Goal: Task Accomplishment & Management: Complete application form

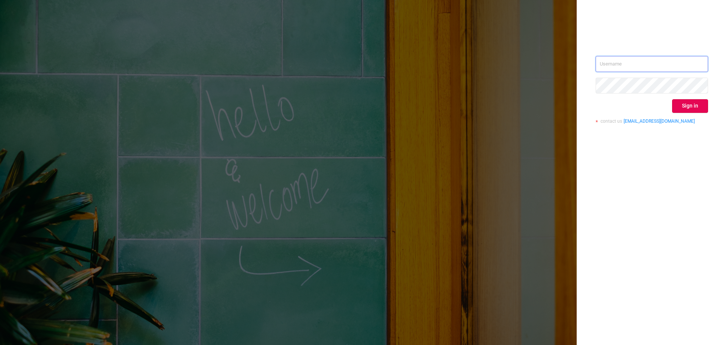
click at [621, 62] on input "text" at bounding box center [651, 64] width 112 height 16
paste input "[PERSON_NAME][EMAIL_ADDRESS][DOMAIN_NAME]"
type input "[PERSON_NAME][EMAIL_ADDRESS][DOMAIN_NAME]"
click at [684, 159] on div "[PERSON_NAME][EMAIL_ADDRESS][DOMAIN_NAME] Sign in contact us [EMAIL_ADDRESS][DO…" at bounding box center [651, 172] width 150 height 345
click at [693, 111] on button "Sign in" at bounding box center [690, 106] width 36 height 14
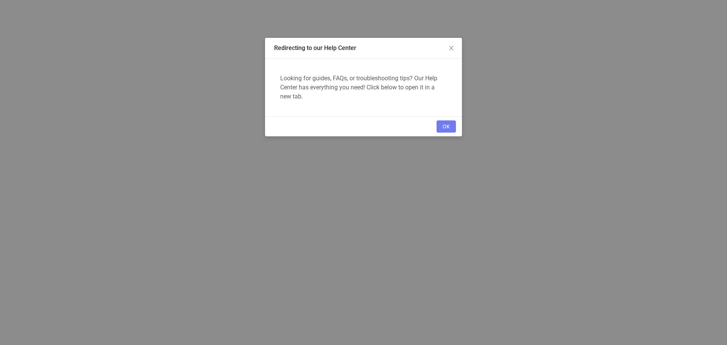
click at [449, 124] on button "OK" at bounding box center [445, 126] width 19 height 12
click at [450, 126] on button "OK" at bounding box center [445, 126] width 19 height 12
click at [443, 127] on button "OK" at bounding box center [445, 126] width 19 height 12
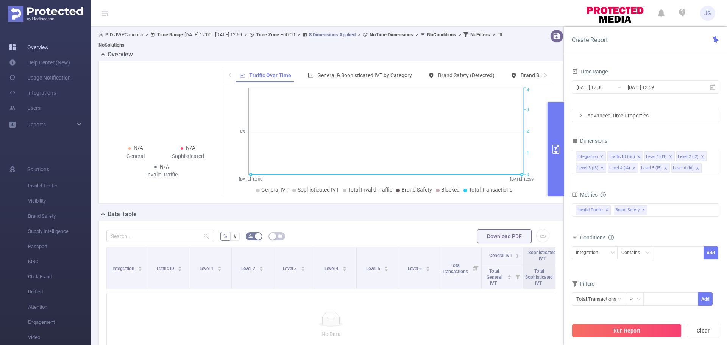
click at [47, 48] on link "Overview" at bounding box center [29, 47] width 40 height 15
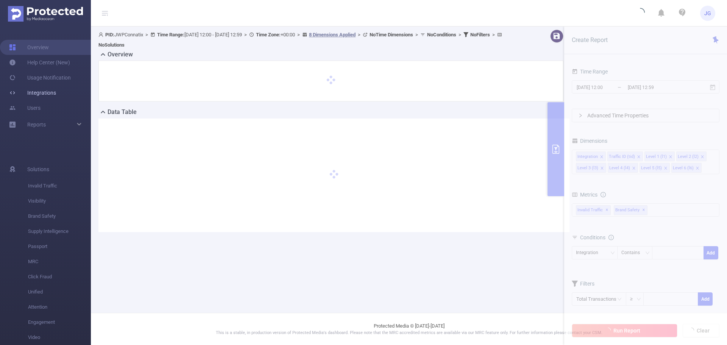
click at [56, 96] on link "Integrations" at bounding box center [32, 92] width 47 height 15
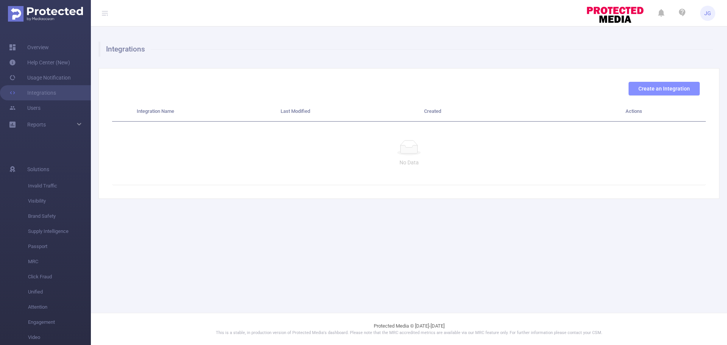
click at [654, 93] on button "Create an Integration" at bounding box center [663, 89] width 71 height 14
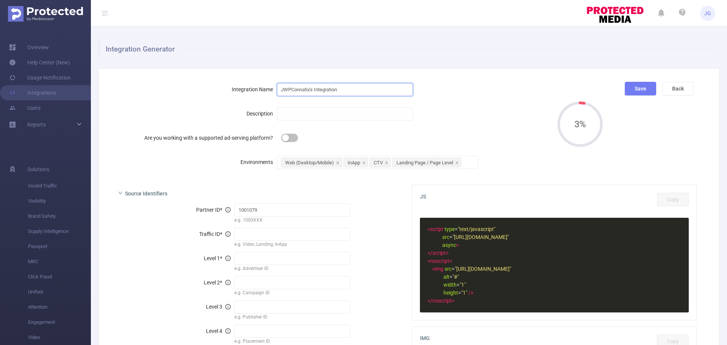
click at [347, 90] on input "JWPConnatix's Integration" at bounding box center [345, 89] width 136 height 13
click at [299, 115] on input "text" at bounding box center [345, 113] width 136 height 13
type input "Test"
click at [350, 91] on input "JWPConnatix's Integration" at bounding box center [345, 89] width 136 height 13
type input "JWPConnatix's Integration Test"
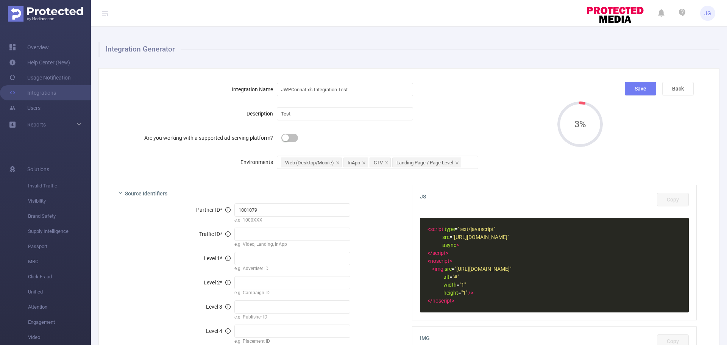
click at [338, 126] on form "Integration Name JWPConnatix's Integration Test Description Test Are you workin…" at bounding box center [331, 126] width 439 height 88
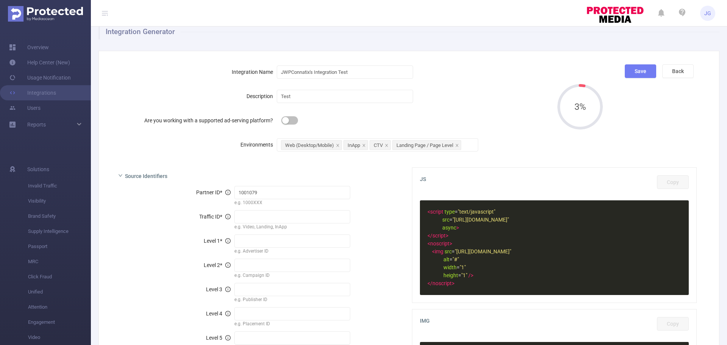
scroll to position [19, 0]
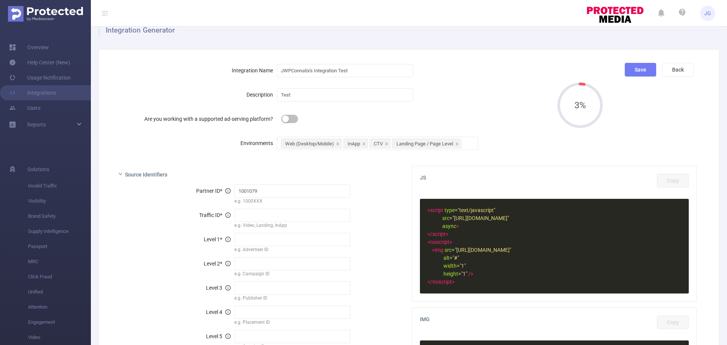
click at [286, 119] on button "button" at bounding box center [289, 119] width 17 height 8
type input "[%clientID%]"
type input "[%campaignID%]"
type input "[%siteName%]"
type input "[%placementID%]"
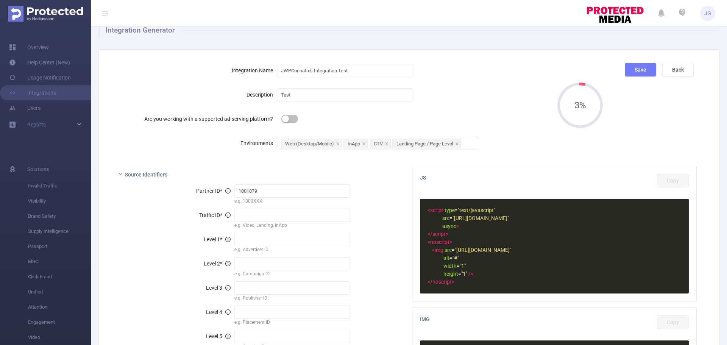
type input "[%creativeID%]"
type input "[%FT_IMPRESSIONID%]"
type input "[%random%]"
type input "display"
type input "ftdiv[%placementID%]"
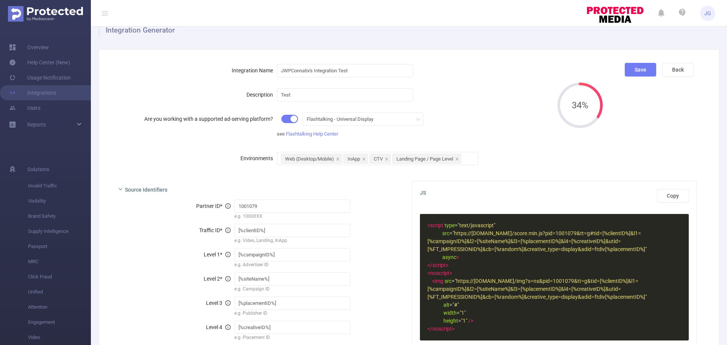
click at [286, 119] on button "button" at bounding box center [289, 119] width 17 height 8
click at [382, 95] on button "Yes" at bounding box center [383, 90] width 14 height 9
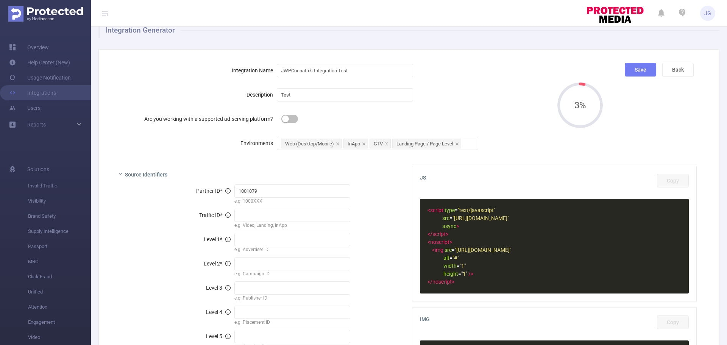
click at [286, 115] on button "button" at bounding box center [289, 119] width 17 height 8
type input "[%clientID%]"
type input "[%campaignID%]"
type input "[%siteName%]"
type input "[%placementID%]"
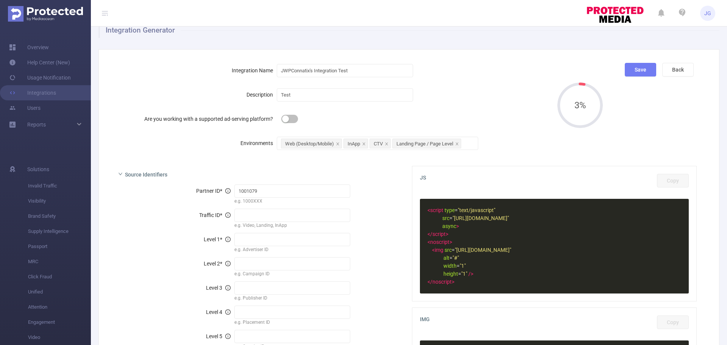
type input "[%creativeID%]"
type input "[%FT_IMPRESSIONID%]"
type input "[%random%]"
type input "display"
type input "ftdiv[%placementID%]"
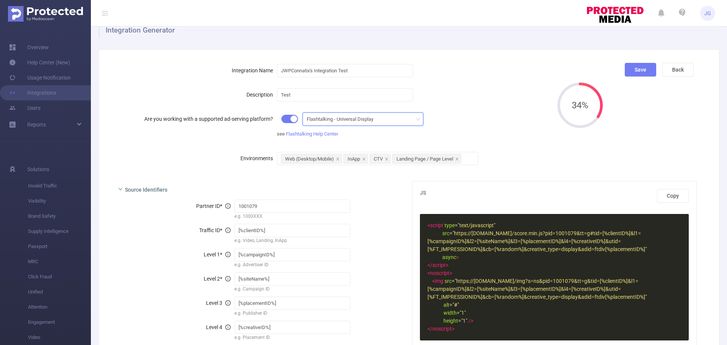
click at [416, 121] on icon "icon: down" at bounding box center [418, 119] width 5 height 5
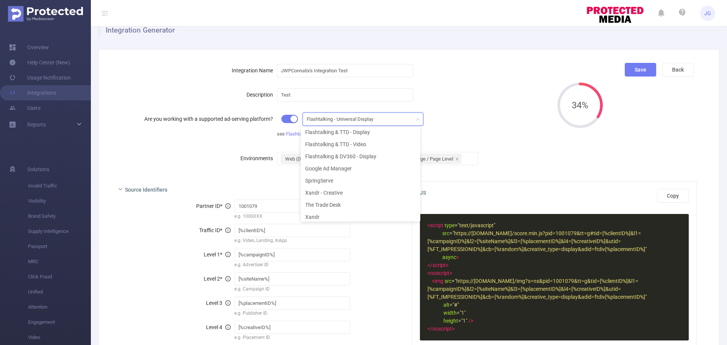
scroll to position [30, 0]
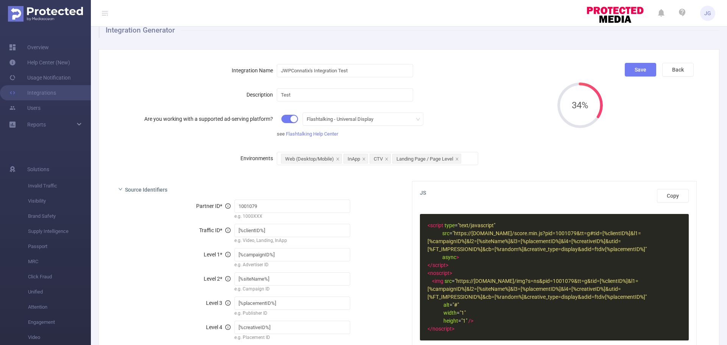
click at [488, 93] on div "Description Test" at bounding box center [331, 94] width 439 height 15
click at [289, 119] on button "button" at bounding box center [289, 119] width 17 height 8
click at [371, 95] on button "No" at bounding box center [366, 90] width 13 height 9
click at [371, 119] on div "Flashtalking - Universal Display" at bounding box center [343, 119] width 72 height 12
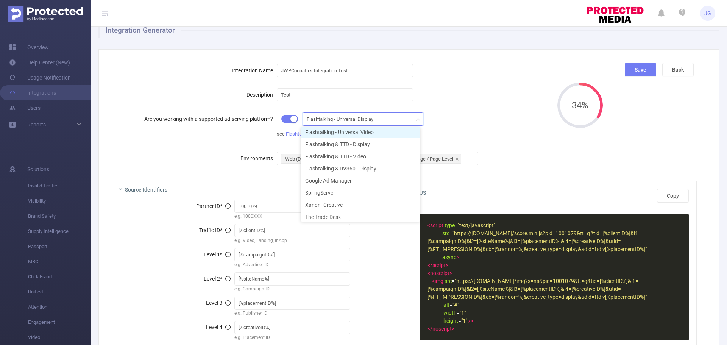
scroll to position [0, 0]
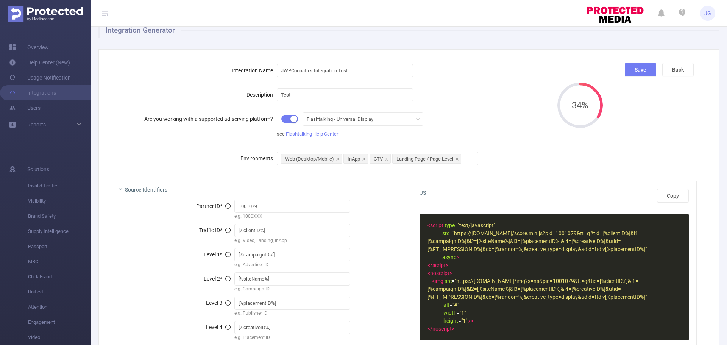
click at [288, 122] on button "button" at bounding box center [289, 119] width 17 height 8
click at [388, 95] on button "Yes" at bounding box center [383, 90] width 14 height 9
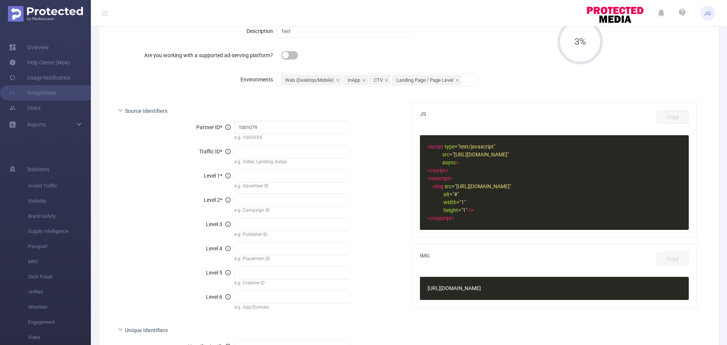
scroll to position [83, 0]
click at [346, 152] on input "text" at bounding box center [292, 151] width 116 height 13
click at [366, 132] on div "Partner ID * 1001079 e.g. 1000XXX" at bounding box center [257, 130] width 279 height 22
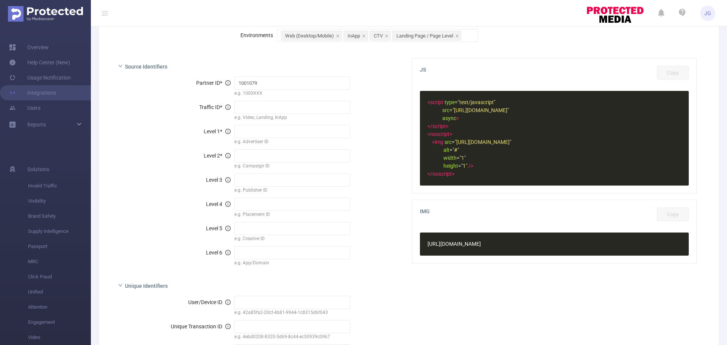
scroll to position [128, 0]
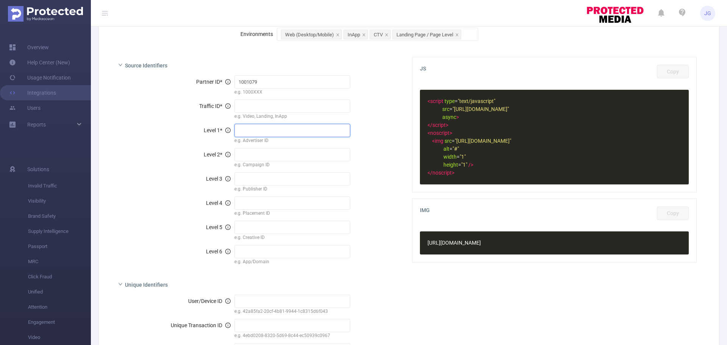
click at [258, 135] on input "text" at bounding box center [292, 130] width 116 height 13
click at [300, 154] on input "text" at bounding box center [292, 154] width 116 height 13
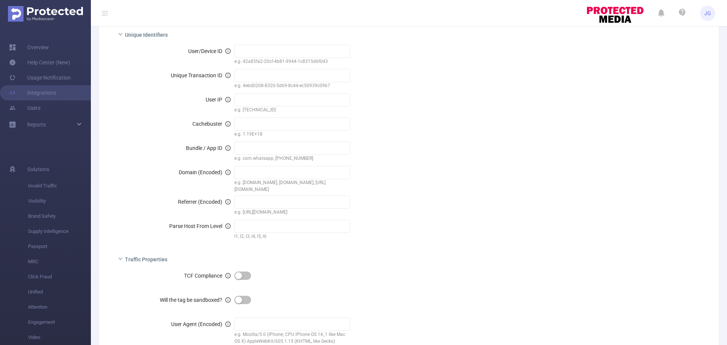
scroll to position [438, 0]
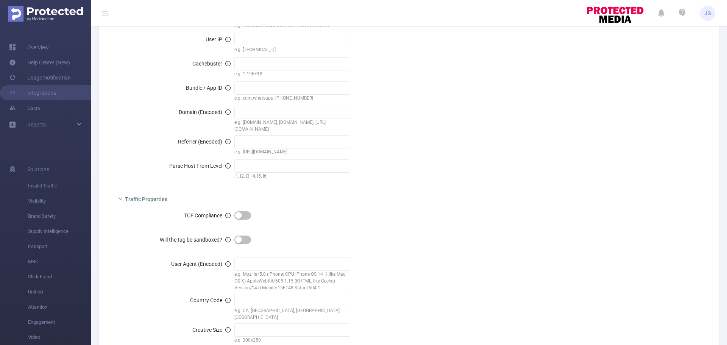
click at [240, 212] on button "button" at bounding box center [242, 215] width 17 height 8
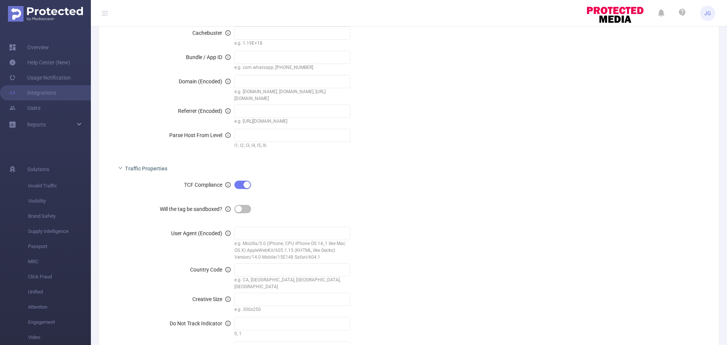
scroll to position [471, 0]
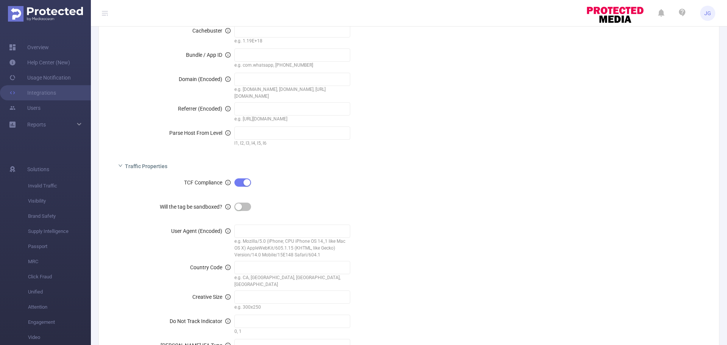
click at [246, 204] on button "button" at bounding box center [242, 206] width 17 height 8
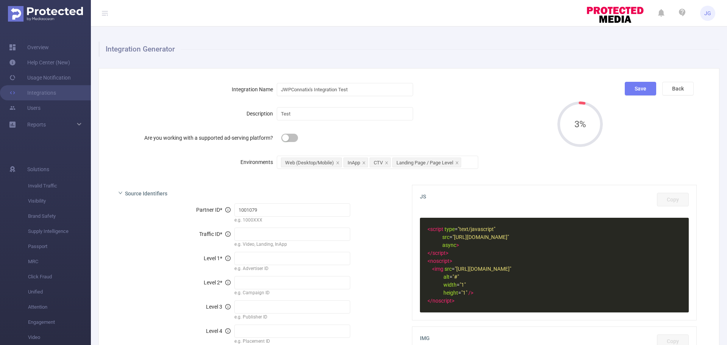
scroll to position [0, 0]
click at [634, 83] on button "Save" at bounding box center [640, 88] width 31 height 14
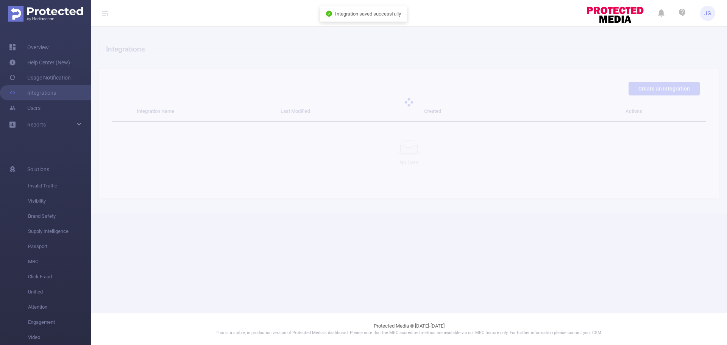
scroll to position [0, 0]
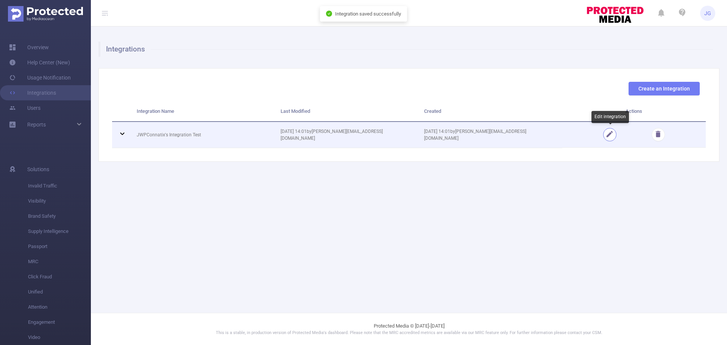
click at [608, 134] on button "button" at bounding box center [609, 134] width 13 height 13
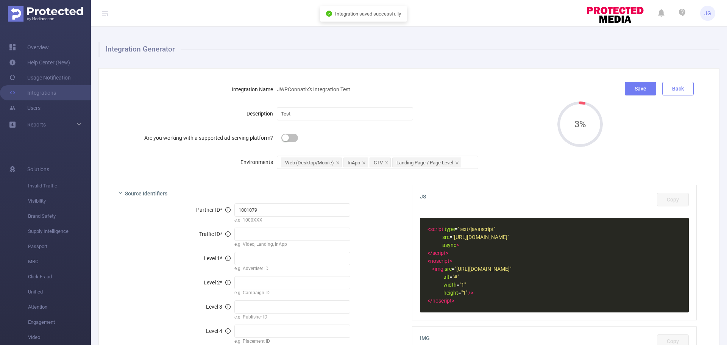
click at [671, 90] on button "Back" at bounding box center [677, 89] width 31 height 14
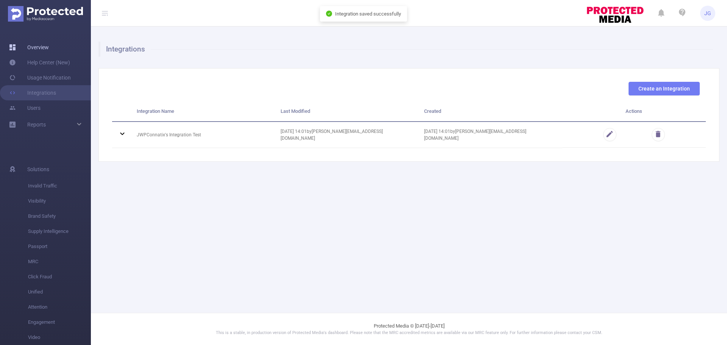
click at [49, 45] on link "Overview" at bounding box center [29, 47] width 40 height 15
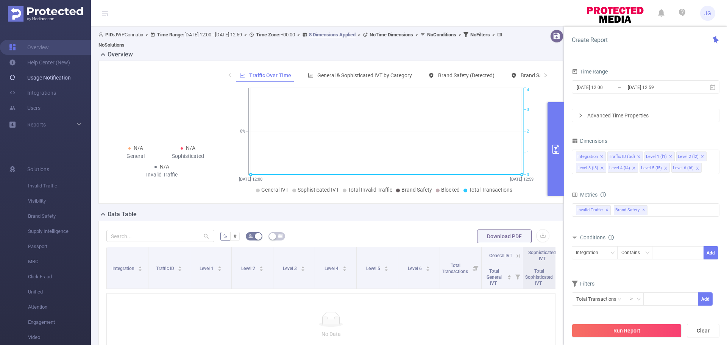
click at [53, 82] on link "Usage Notification" at bounding box center [40, 77] width 62 height 15
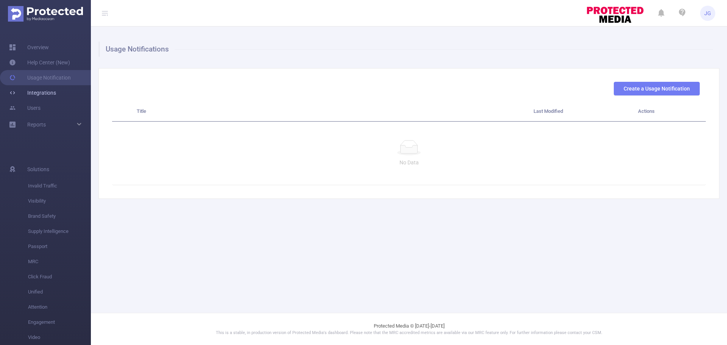
click at [53, 92] on link "Integrations" at bounding box center [32, 92] width 47 height 15
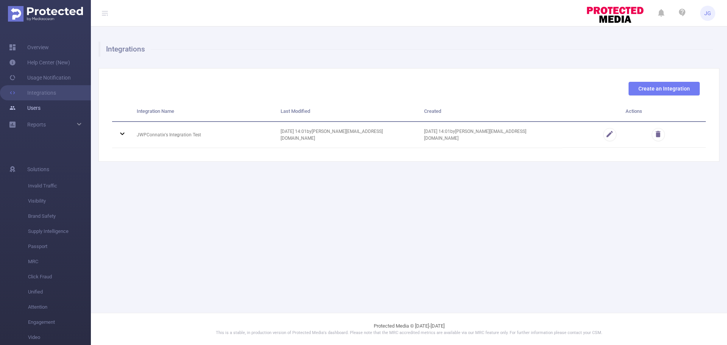
click at [40, 107] on link "Users" at bounding box center [24, 107] width 31 height 15
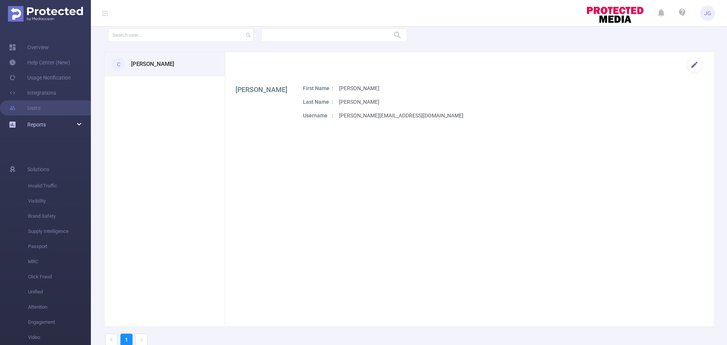
click at [48, 121] on div "Reports" at bounding box center [45, 124] width 91 height 15
click at [47, 156] on span "Solutions" at bounding box center [38, 155] width 22 height 15
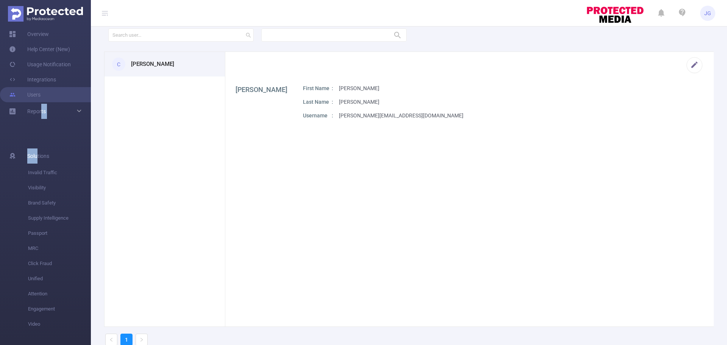
drag, startPoint x: 38, startPoint y: 155, endPoint x: 39, endPoint y: 131, distance: 24.3
click at [39, 131] on div "Overview Help Center (New) Usage Notification Integrations Users Reports Save R…" at bounding box center [45, 179] width 91 height 332
click at [39, 131] on ul "Overview Help Center (New) Usage Notification Integrations Users Reports Save R…" at bounding box center [45, 73] width 91 height 120
click at [45, 168] on span "Invalid Traffic" at bounding box center [59, 172] width 63 height 15
click at [46, 83] on link "Integrations" at bounding box center [32, 79] width 47 height 15
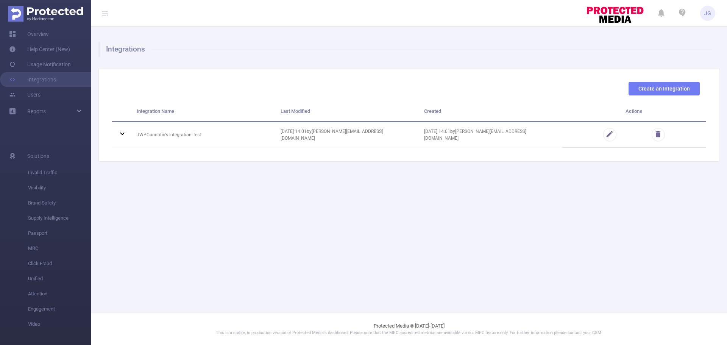
click at [707, 19] on span "JG" at bounding box center [707, 13] width 7 height 15
click at [684, 9] on icon at bounding box center [682, 12] width 9 height 9
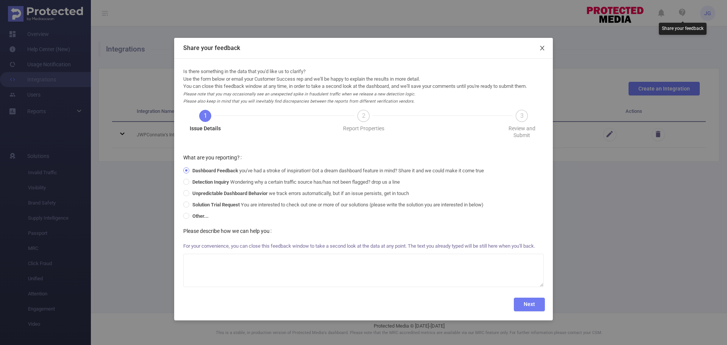
click at [545, 44] on span "Close" at bounding box center [541, 48] width 21 height 21
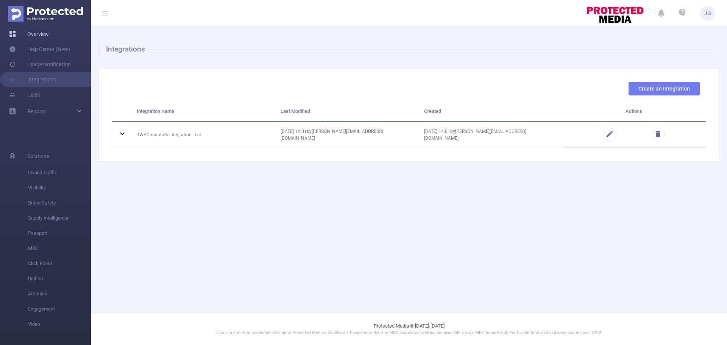
click at [33, 32] on link "Overview" at bounding box center [29, 33] width 40 height 15
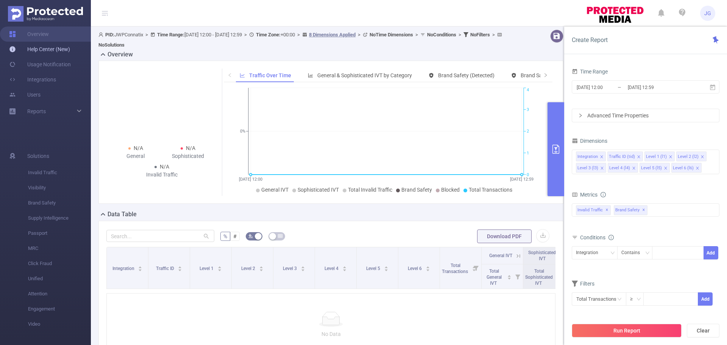
click at [41, 49] on link "Help Center (New)" at bounding box center [39, 49] width 61 height 15
click at [65, 63] on link "Usage Notification" at bounding box center [40, 64] width 62 height 15
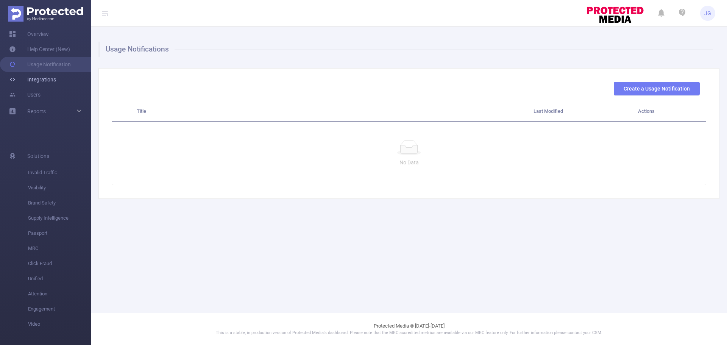
click at [56, 75] on link "Integrations" at bounding box center [32, 79] width 47 height 15
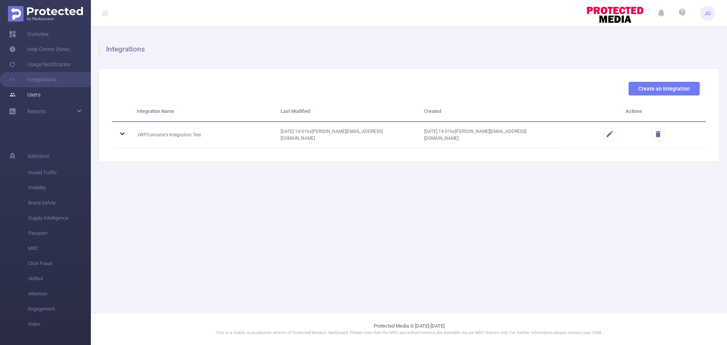
click at [40, 98] on link "Users" at bounding box center [24, 94] width 31 height 15
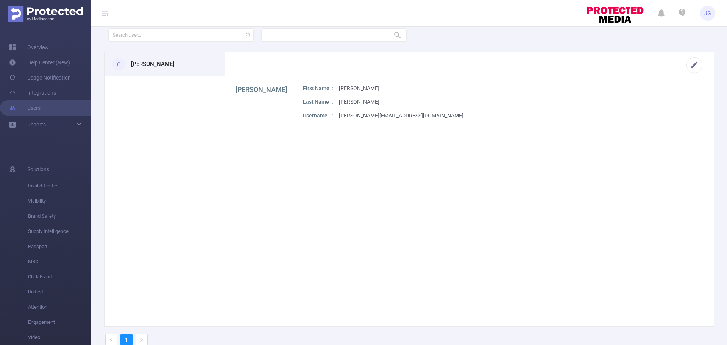
click at [48, 14] on img at bounding box center [45, 14] width 75 height 16
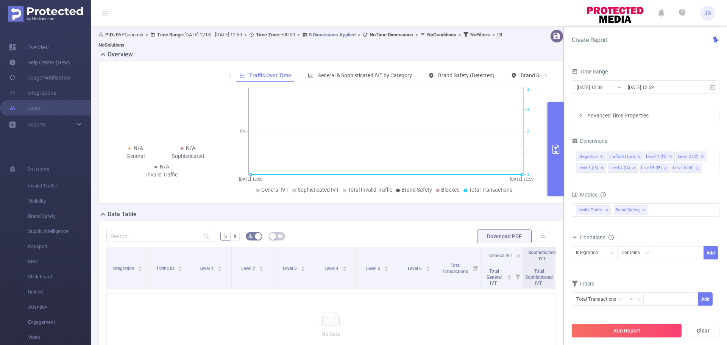
click at [626, 331] on button "Run Report" at bounding box center [627, 331] width 110 height 14
click at [702, 12] on span "JG" at bounding box center [707, 13] width 15 height 15
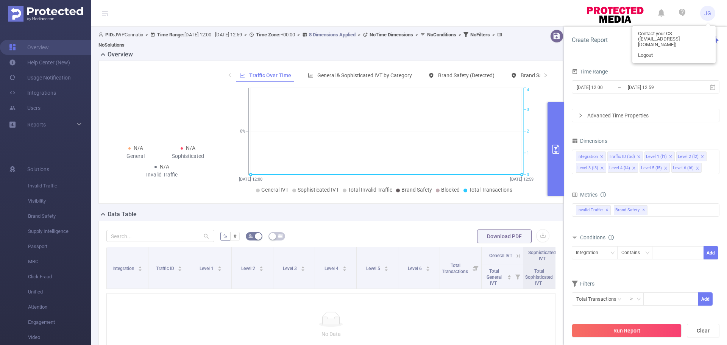
click at [702, 12] on span "JG" at bounding box center [707, 13] width 15 height 15
click at [707, 11] on span "JG" at bounding box center [707, 13] width 7 height 15
click at [682, 13] on icon at bounding box center [682, 13] width 6 height 8
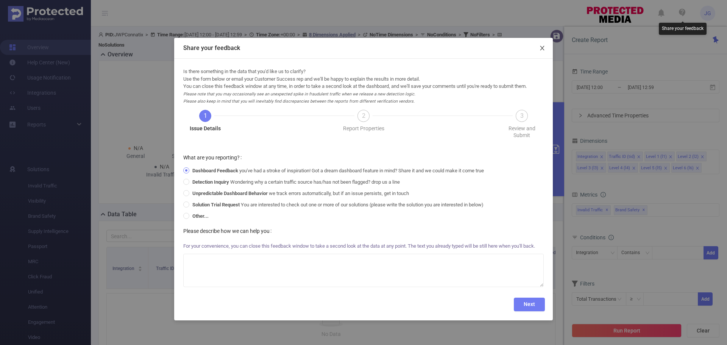
click at [541, 48] on icon "icon: close" at bounding box center [542, 48] width 6 height 6
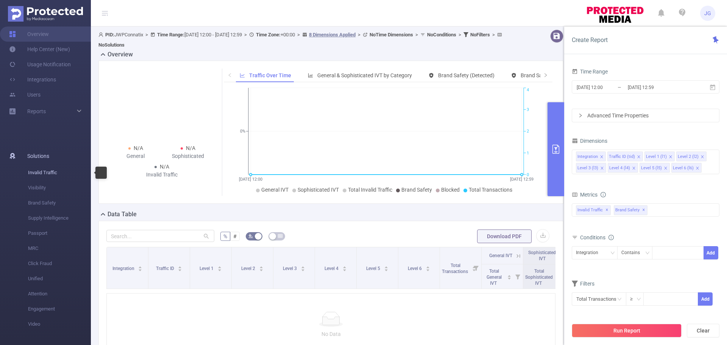
click at [37, 172] on span "Invalid Traffic" at bounding box center [59, 172] width 63 height 15
click at [40, 105] on link "Users" at bounding box center [24, 107] width 31 height 15
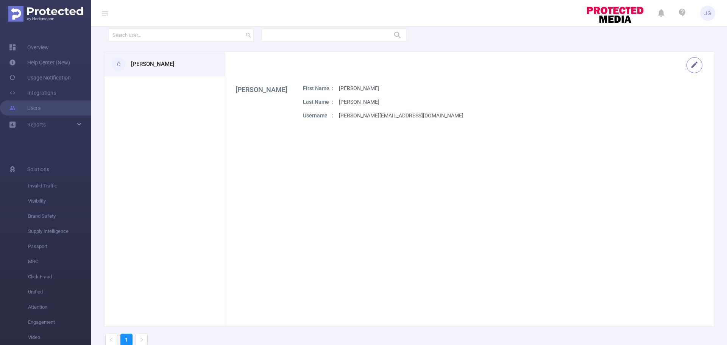
click at [686, 66] on button "button" at bounding box center [694, 65] width 16 height 16
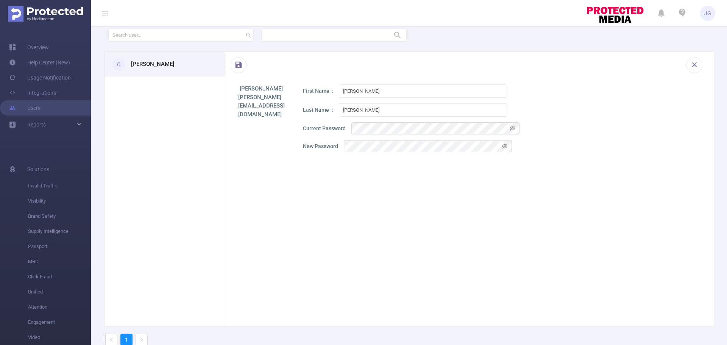
click at [566, 115] on div "Last Name [PERSON_NAME]" at bounding box center [501, 109] width 397 height 13
click at [55, 94] on link "Integrations" at bounding box center [32, 92] width 47 height 15
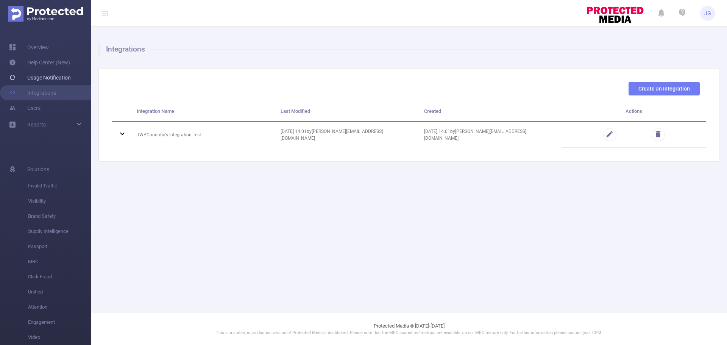
click at [50, 79] on link "Usage Notification" at bounding box center [40, 77] width 62 height 15
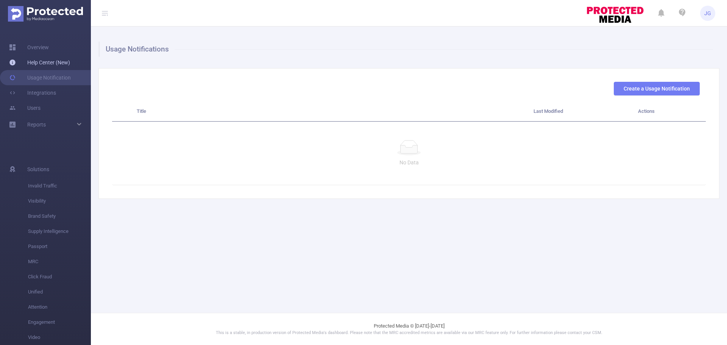
click at [50, 65] on link "Help Center (New)" at bounding box center [39, 62] width 61 height 15
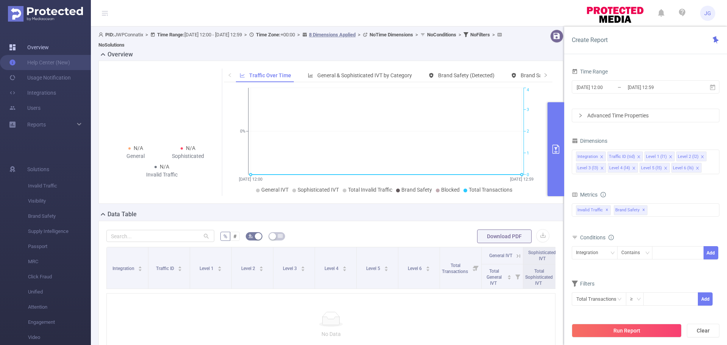
click at [49, 45] on link "Overview" at bounding box center [29, 47] width 40 height 15
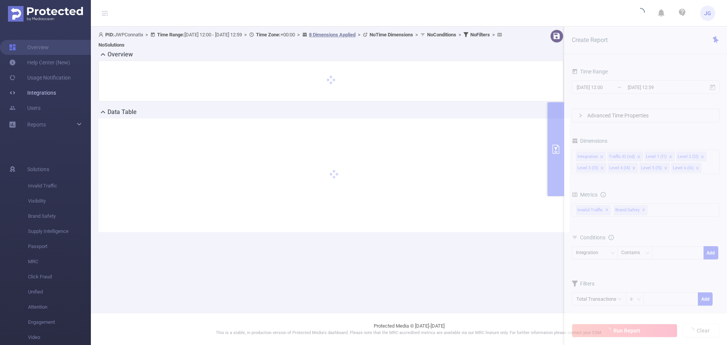
click at [56, 92] on link "Integrations" at bounding box center [32, 92] width 47 height 15
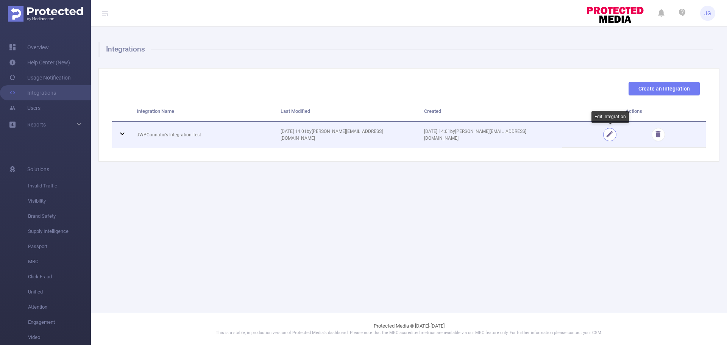
click at [607, 138] on button "button" at bounding box center [609, 134] width 13 height 13
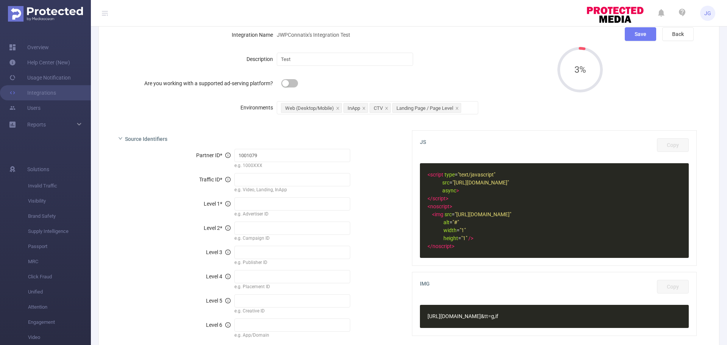
scroll to position [55, 0]
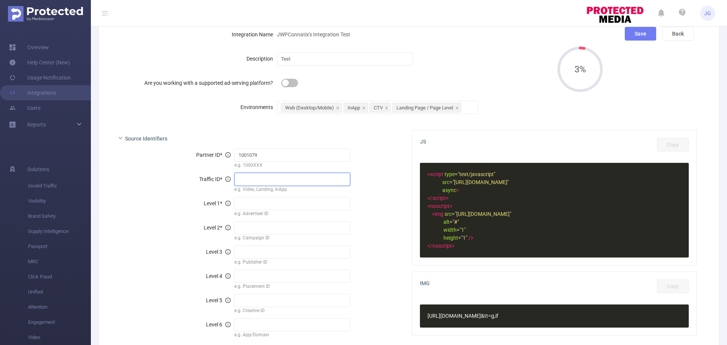
click at [241, 181] on input "text" at bounding box center [292, 179] width 116 height 13
type input "n"
click at [151, 159] on div "Partner ID *" at bounding box center [176, 154] width 116 height 15
click at [363, 107] on icon "icon: close" at bounding box center [364, 108] width 4 height 4
click at [361, 107] on icon "icon: close" at bounding box center [360, 108] width 4 height 4
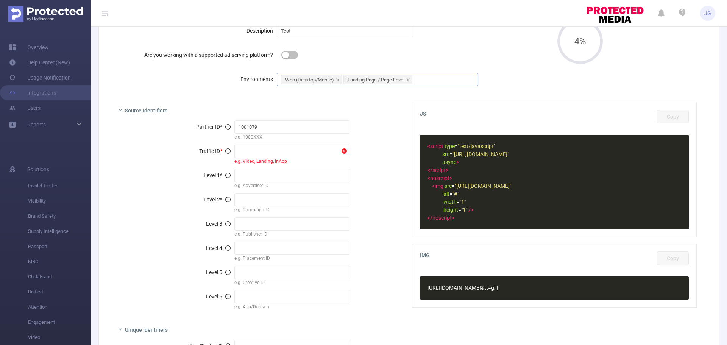
scroll to position [0, 0]
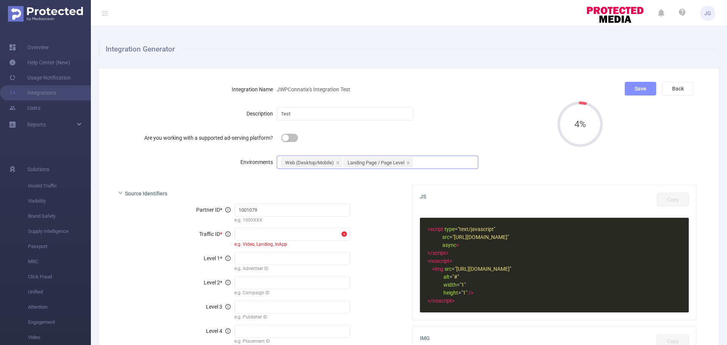
click at [634, 85] on button "Save" at bounding box center [640, 89] width 31 height 14
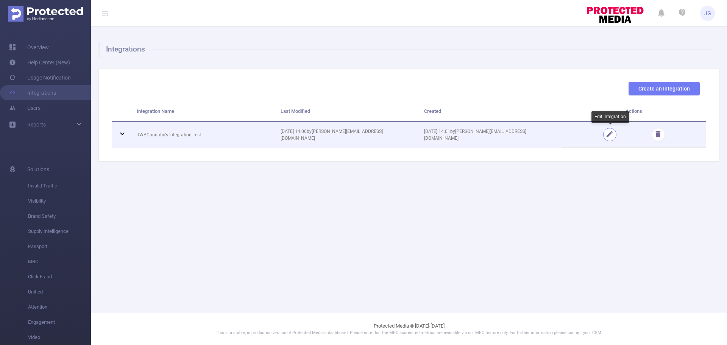
click at [609, 134] on button "button" at bounding box center [609, 134] width 13 height 13
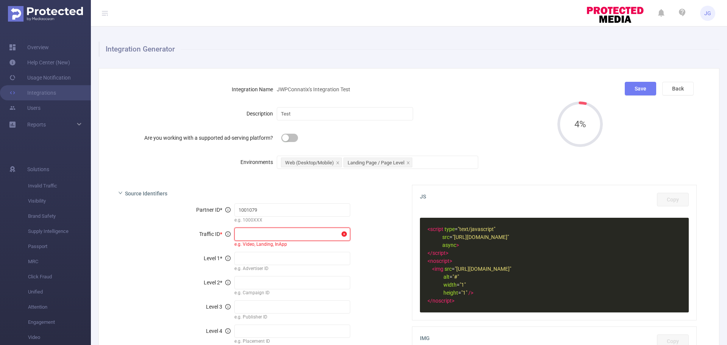
click at [263, 238] on input "text" at bounding box center [292, 233] width 116 height 13
click at [262, 256] on input "text" at bounding box center [292, 258] width 116 height 13
click at [259, 282] on input "text" at bounding box center [292, 282] width 116 height 13
click at [274, 259] on input "text" at bounding box center [292, 258] width 116 height 13
click at [270, 282] on input "text" at bounding box center [292, 282] width 116 height 13
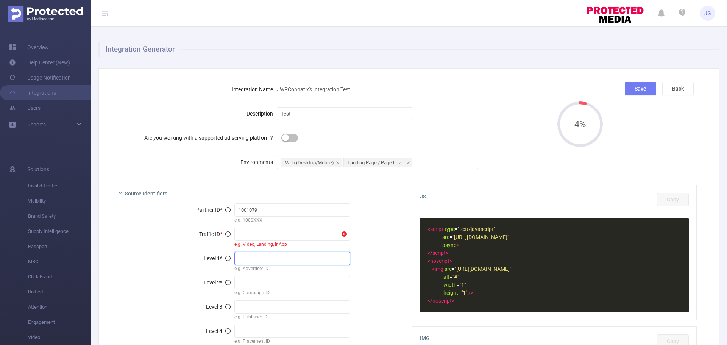
click at [295, 259] on input "text" at bounding box center [292, 258] width 116 height 13
click at [281, 280] on input "text" at bounding box center [292, 282] width 116 height 13
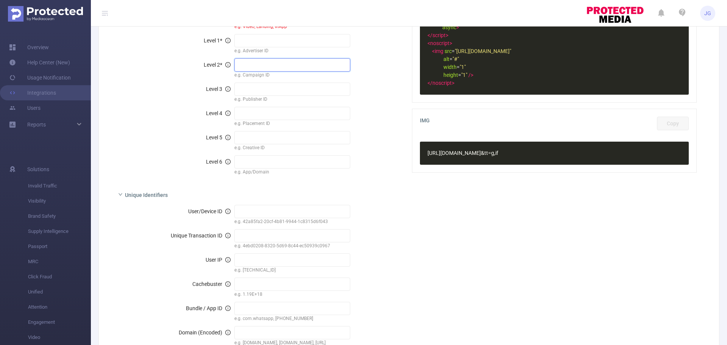
scroll to position [224, 0]
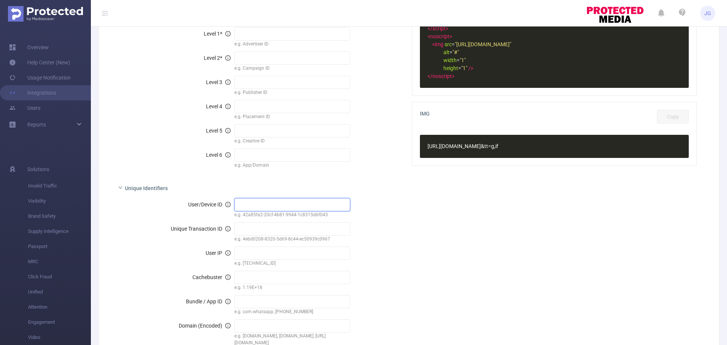
click at [264, 202] on input "text" at bounding box center [292, 204] width 116 height 13
type input "d"
click at [287, 229] on input "text" at bounding box center [292, 228] width 116 height 13
type input "d"
click at [283, 257] on input "d" at bounding box center [292, 252] width 116 height 13
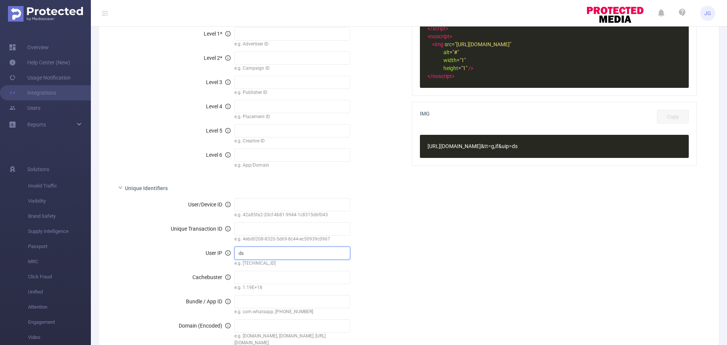
type input "d"
click at [283, 279] on input "text" at bounding box center [292, 277] width 116 height 13
type input "d"
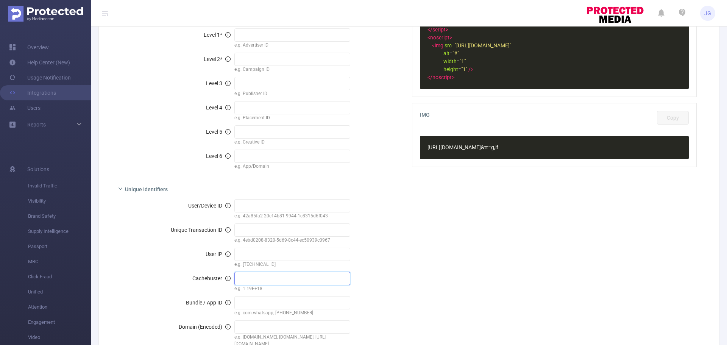
scroll to position [224, 0]
click at [498, 52] on div "xxxxxxxxxx < script type = "text/javascript" src = "[URL][DOMAIN_NAME]" async >…" at bounding box center [554, 41] width 269 height 95
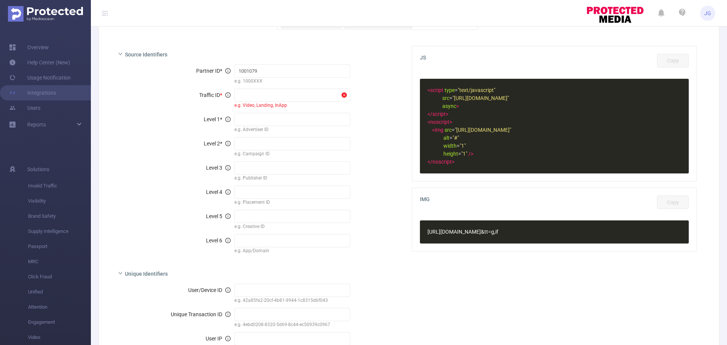
scroll to position [132, 0]
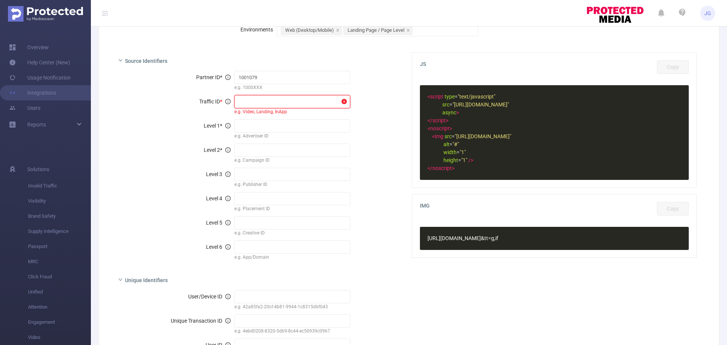
click at [279, 107] on input "text" at bounding box center [292, 101] width 116 height 13
type input "traficid"
click at [248, 125] on input "text" at bounding box center [292, 125] width 116 height 13
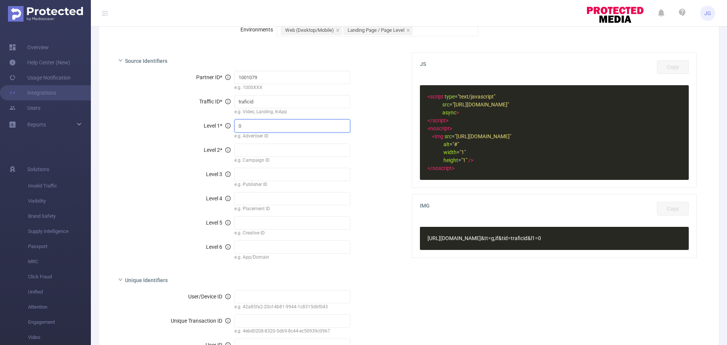
type input "0"
click at [260, 144] on input "text" at bounding box center [292, 149] width 116 height 13
type input "-"
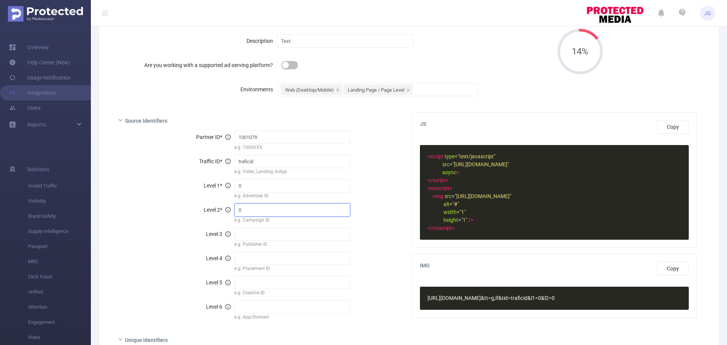
scroll to position [78, 0]
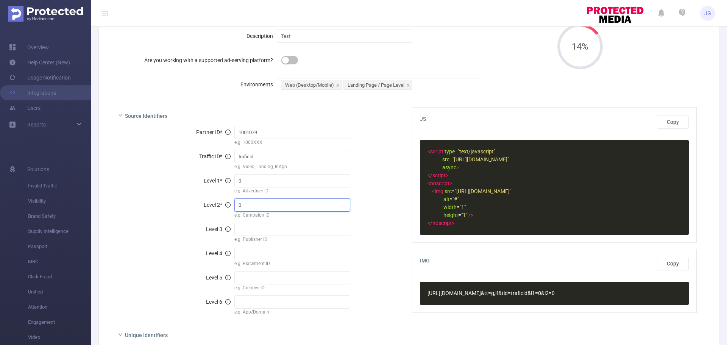
type input "0"
click at [277, 195] on div "e.g. Advertiser ID" at bounding box center [292, 191] width 116 height 8
drag, startPoint x: 252, startPoint y: 207, endPoint x: 247, endPoint y: 206, distance: 5.5
click at [247, 206] on input "0" at bounding box center [292, 204] width 116 height 13
click at [257, 185] on input "0" at bounding box center [292, 180] width 116 height 13
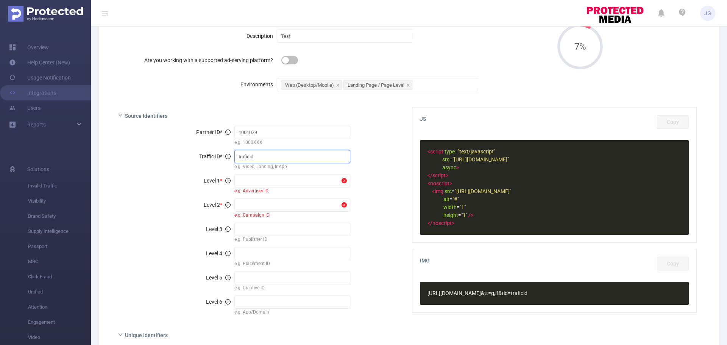
drag, startPoint x: 262, startPoint y: 155, endPoint x: 207, endPoint y: 161, distance: 55.6
click at [207, 161] on div "Traffic ID * traficid e.g. Video, Landing, InApp" at bounding box center [257, 160] width 279 height 22
click at [384, 187] on div "Level 1 * e.g. Advertiser ID" at bounding box center [257, 184] width 279 height 22
click at [385, 193] on div "Level 1 * e.g. Advertiser ID" at bounding box center [257, 184] width 279 height 22
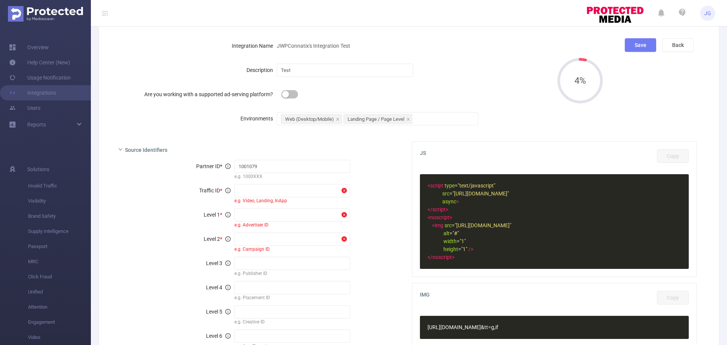
scroll to position [43, 0]
